Goal: Task Accomplishment & Management: Manage account settings

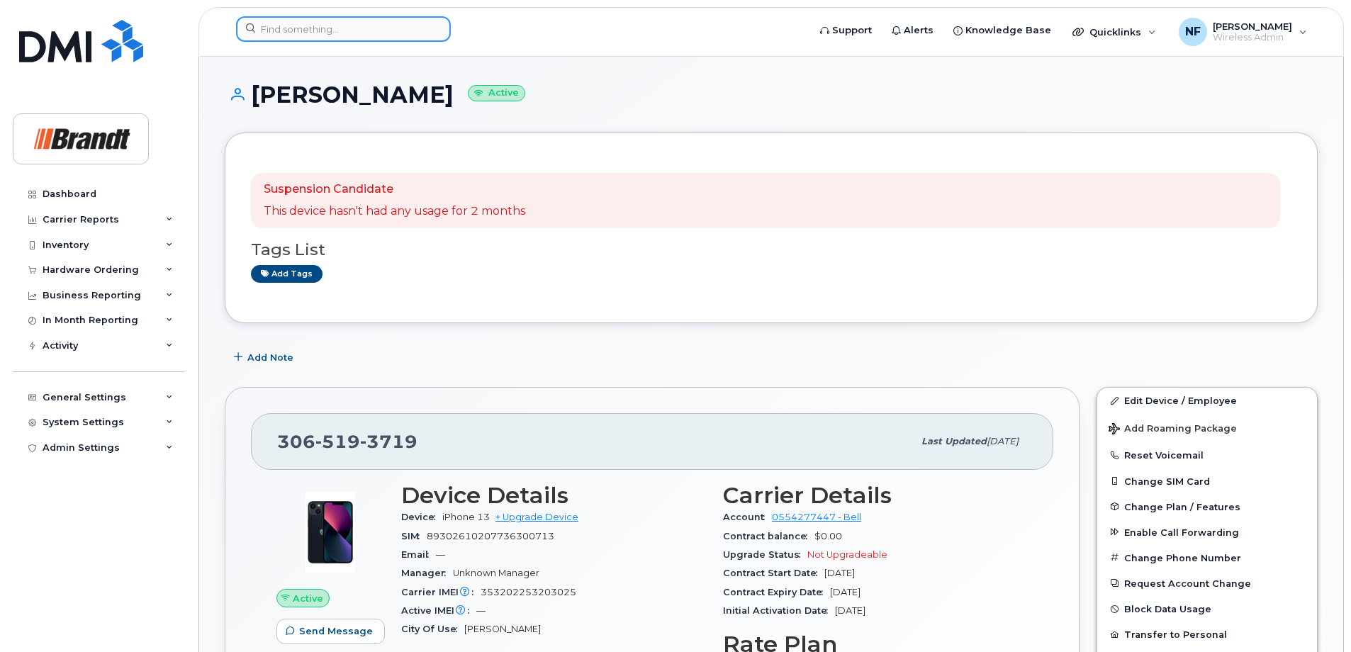
click at [301, 28] on input at bounding box center [343, 29] width 215 height 26
paste input "357373813050713"
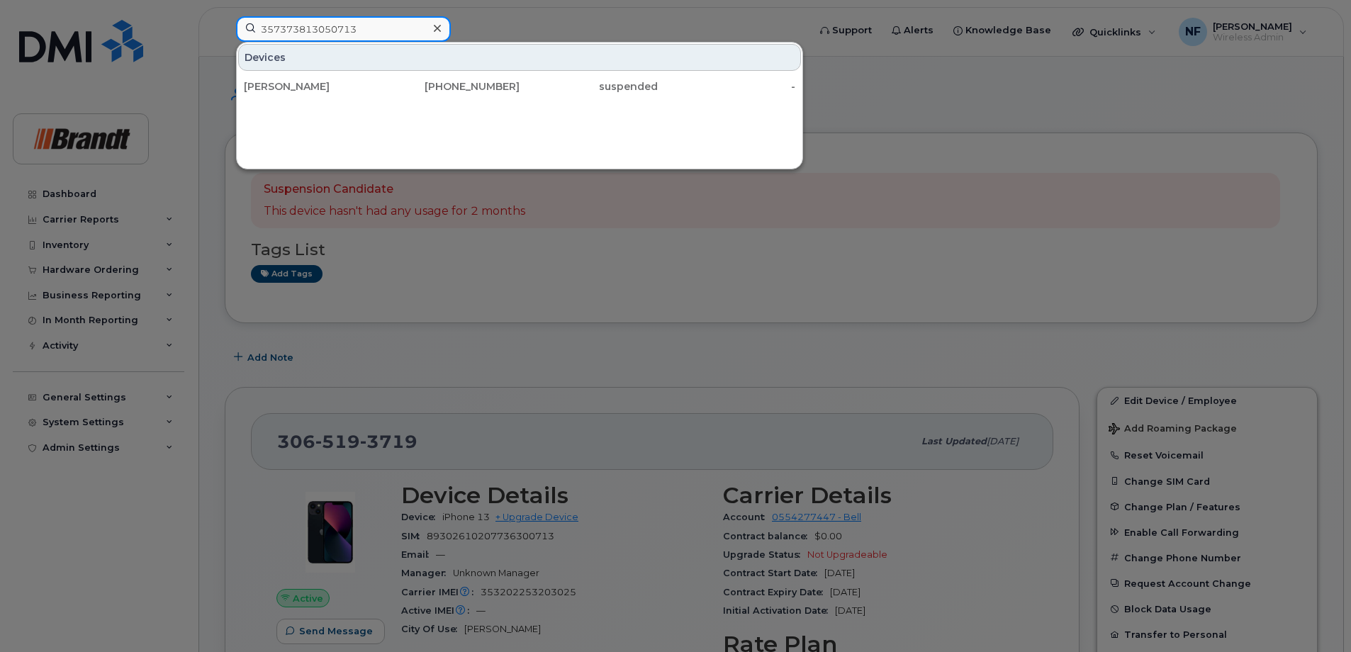
type input "357373813050713"
click at [419, 86] on div "778-674-3041" at bounding box center [451, 86] width 138 height 14
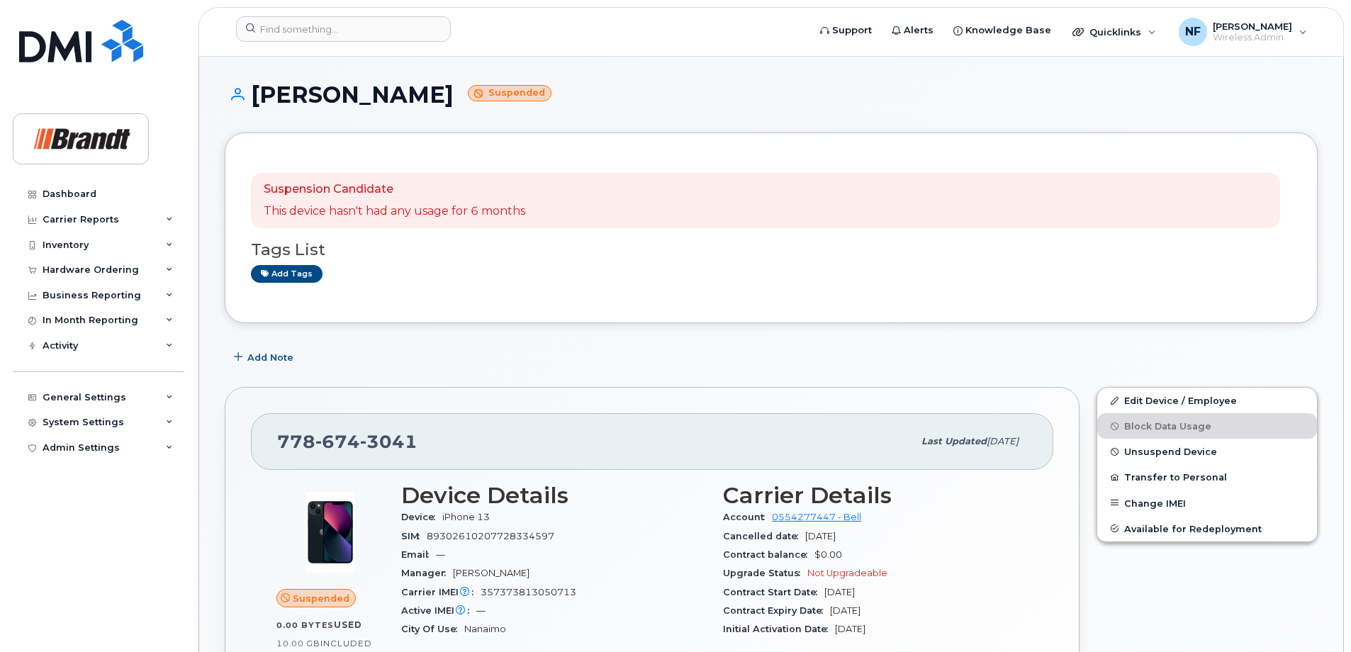
click at [1193, 456] on span "Unsuspend Device" at bounding box center [1170, 452] width 93 height 11
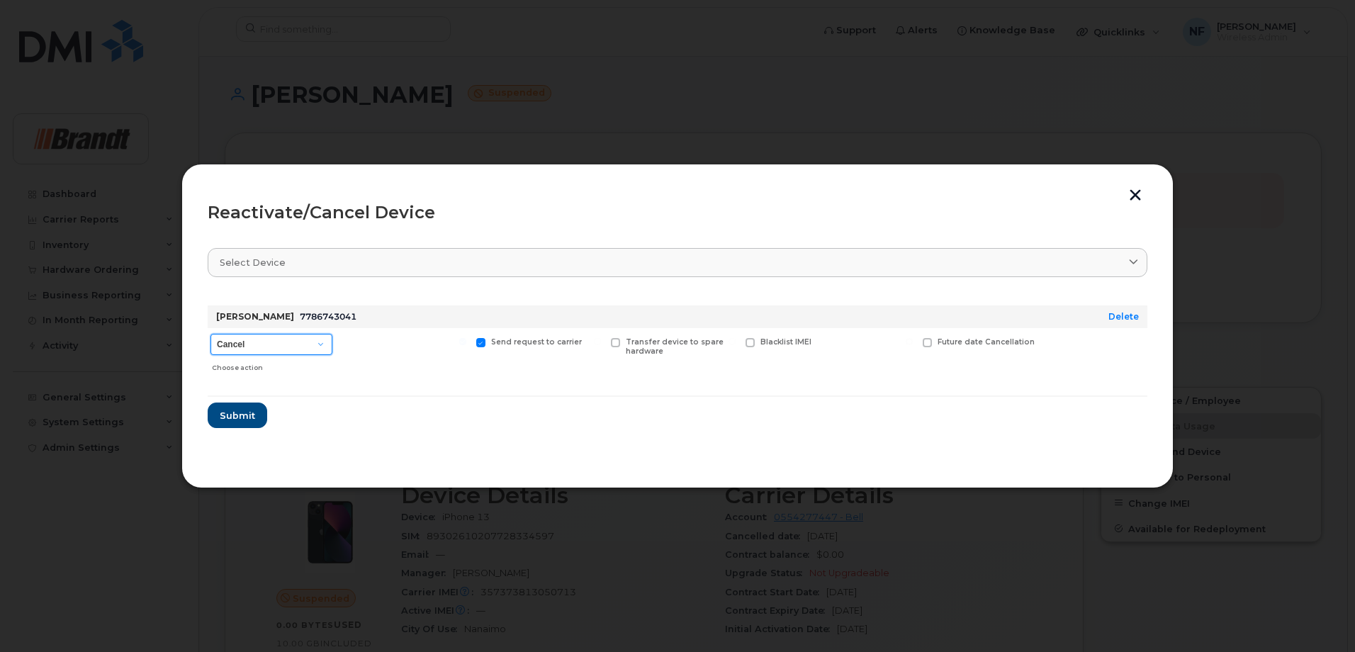
drag, startPoint x: 294, startPoint y: 344, endPoint x: 274, endPoint y: 414, distance: 72.2
click at [294, 344] on select "Cancel Suspend - Extend Suspension Reactivate" at bounding box center [271, 344] width 122 height 21
select select "[object Object]"
click at [210, 334] on select "Cancel Suspend - Extend Suspension Reactivate" at bounding box center [271, 344] width 122 height 21
click at [846, 345] on label "New Username" at bounding box center [871, 342] width 74 height 9
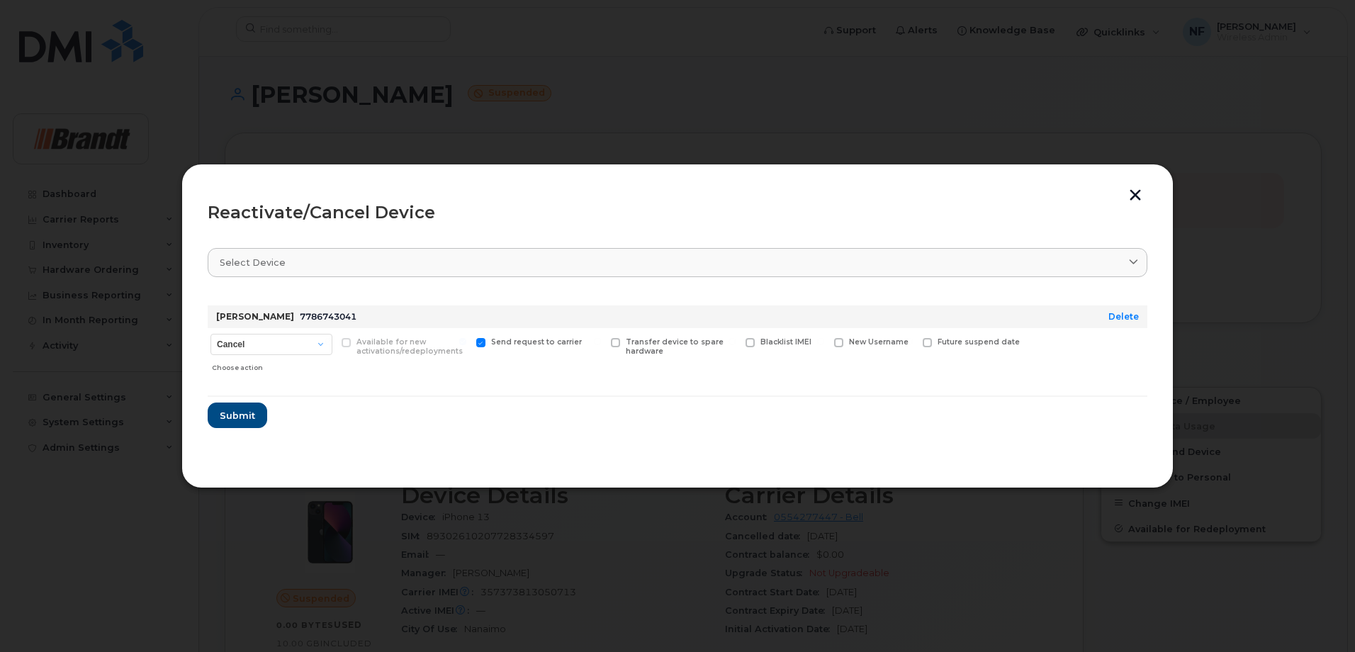
click at [824, 345] on input "New Username" at bounding box center [820, 341] width 7 height 7
checkbox input "true"
click at [853, 374] on input "text" at bounding box center [873, 365] width 79 height 26
type input "[PERSON_NAME]"
click at [237, 413] on span "Submit" at bounding box center [236, 419] width 35 height 13
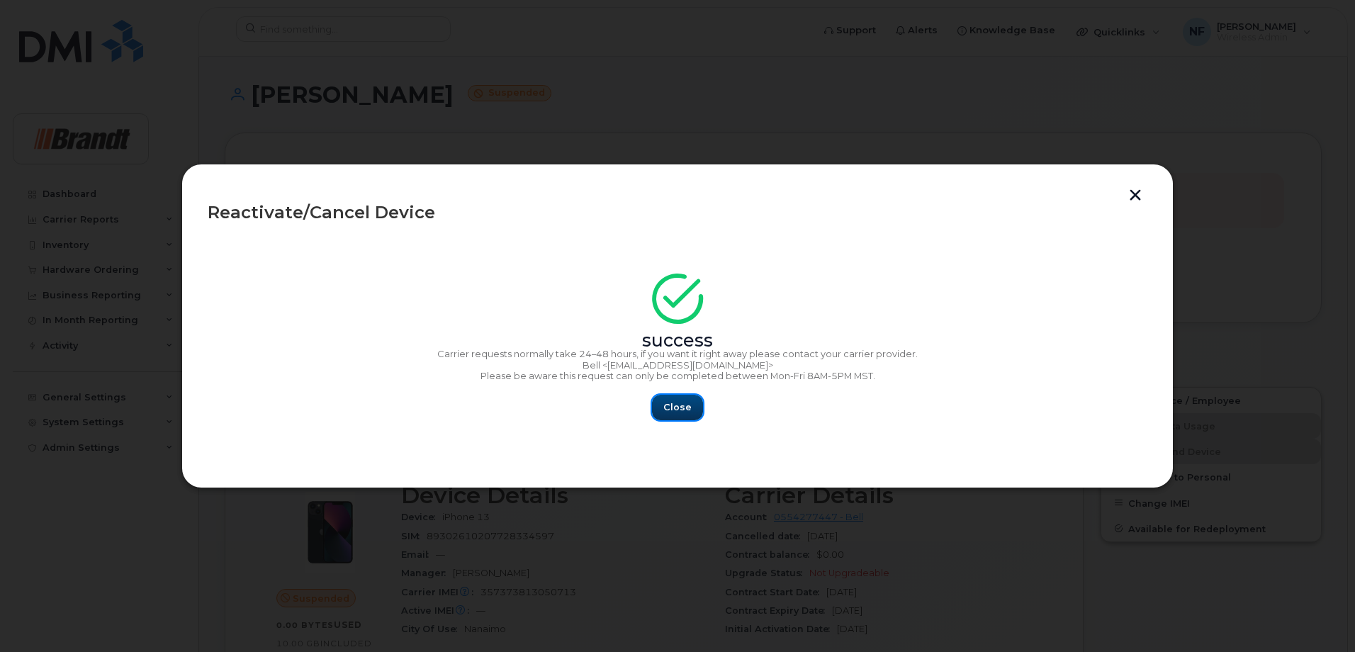
click at [673, 405] on span "Close" at bounding box center [677, 406] width 28 height 13
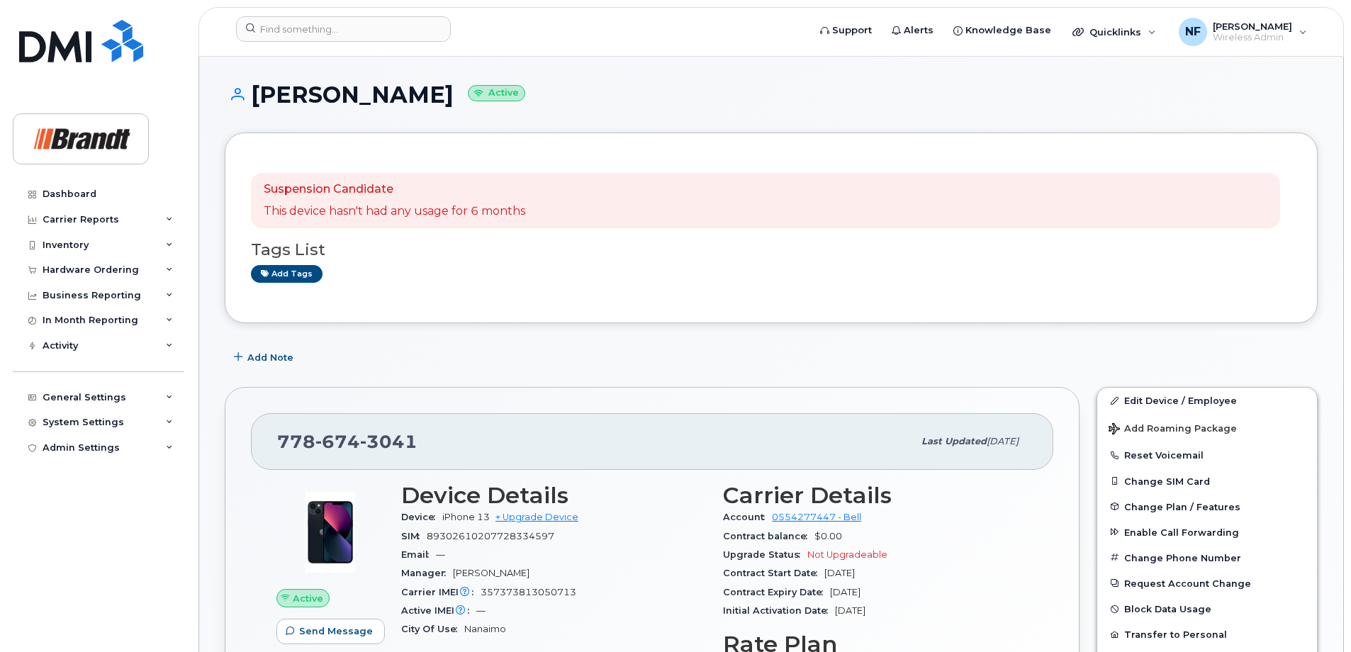
click at [382, 438] on span "3041" at bounding box center [388, 441] width 57 height 21
copy span "778 674 3041"
